Goal: Task Accomplishment & Management: Manage account settings

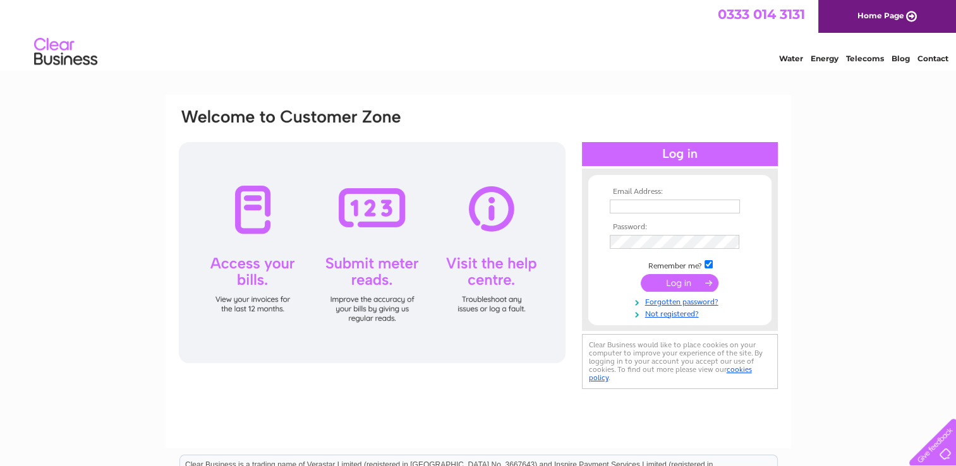
click at [638, 205] on input "text" at bounding box center [675, 207] width 130 height 14
type input "inverparkshop@gmail.com"
click at [641, 275] on input "submit" at bounding box center [680, 284] width 78 height 18
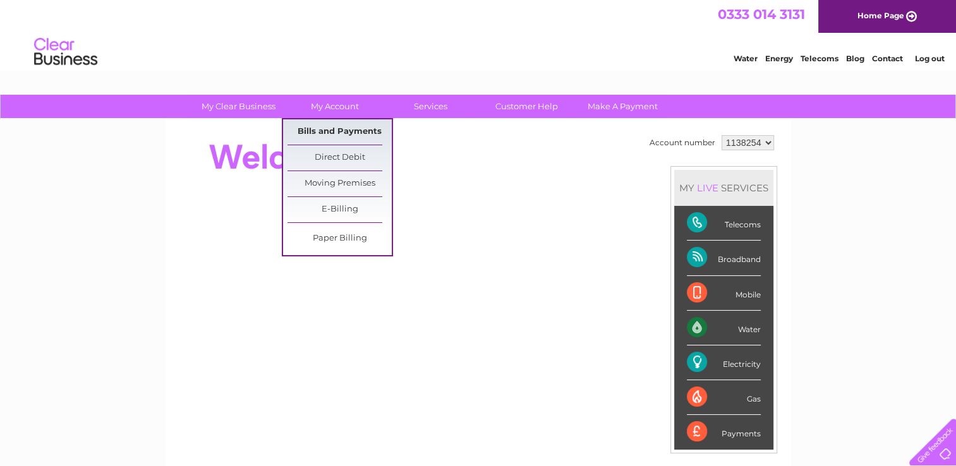
click at [335, 126] on link "Bills and Payments" at bounding box center [340, 131] width 104 height 25
click at [332, 125] on link "Bills and Payments" at bounding box center [340, 131] width 104 height 25
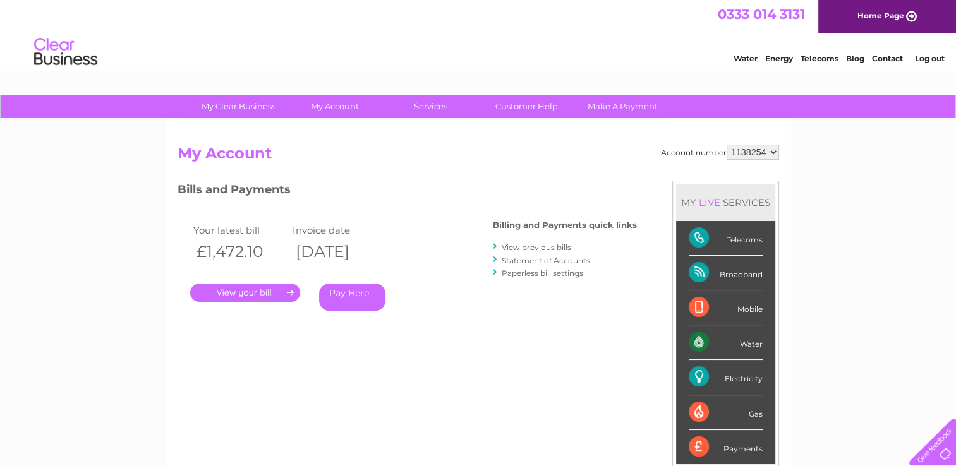
click at [528, 248] on link "View previous bills" at bounding box center [537, 247] width 70 height 9
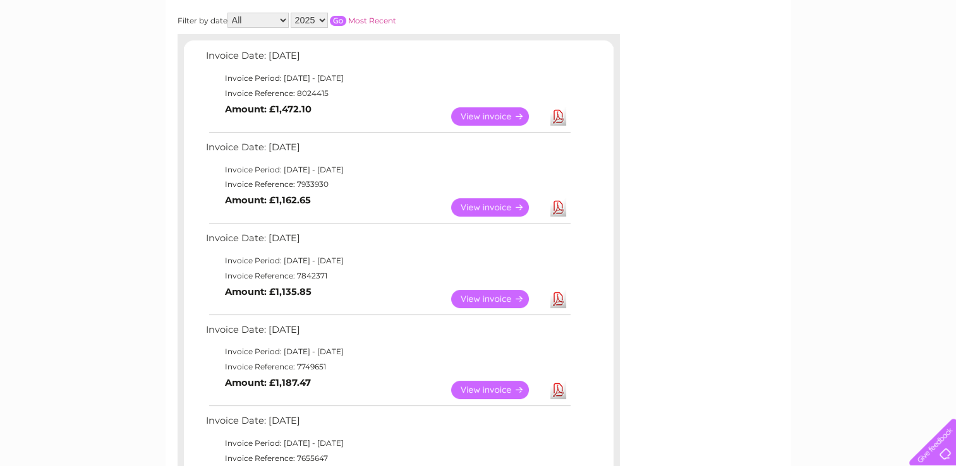
scroll to position [316, 0]
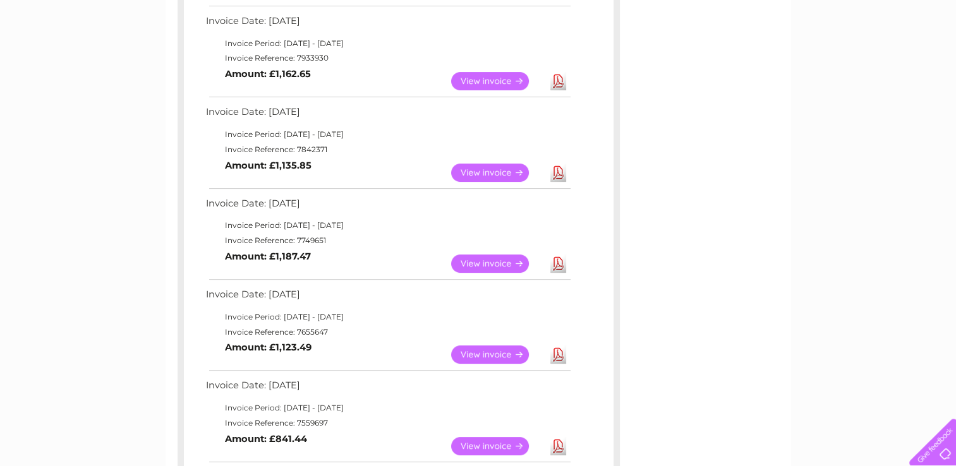
click at [492, 267] on link "View" at bounding box center [497, 264] width 93 height 18
click at [489, 257] on link "View" at bounding box center [497, 264] width 93 height 18
click at [513, 166] on link "View" at bounding box center [497, 173] width 93 height 18
click at [479, 76] on link "View" at bounding box center [497, 81] width 93 height 18
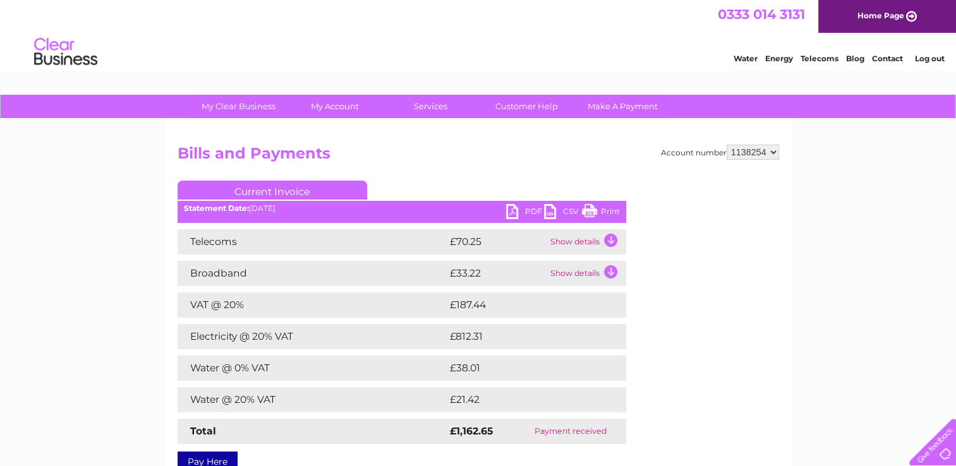
click at [928, 59] on link "Log out" at bounding box center [930, 58] width 30 height 9
